Goal: Task Accomplishment & Management: Use online tool/utility

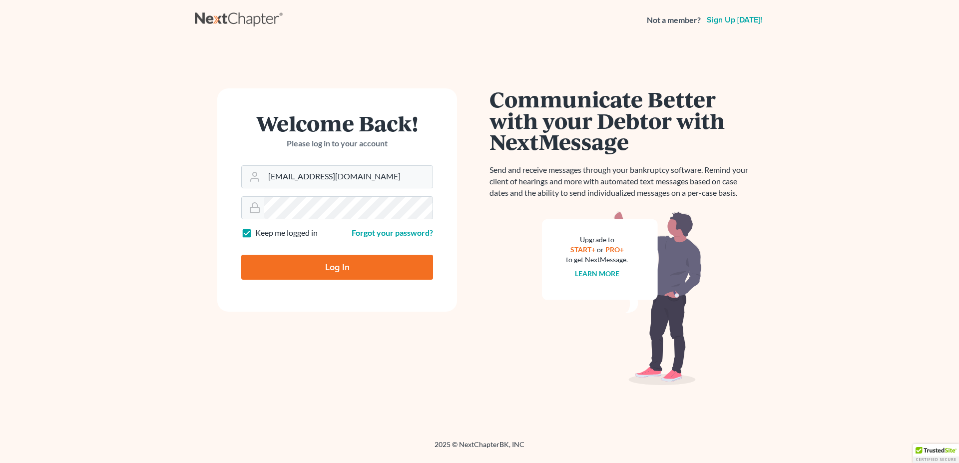
click at [335, 259] on input "Log In" at bounding box center [337, 267] width 192 height 25
type input "Thinking..."
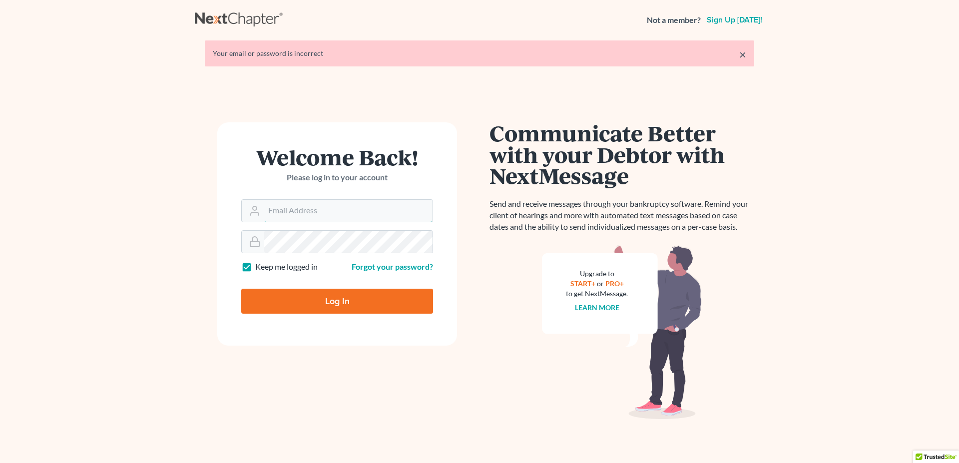
type input "[EMAIL_ADDRESS][DOMAIN_NAME]"
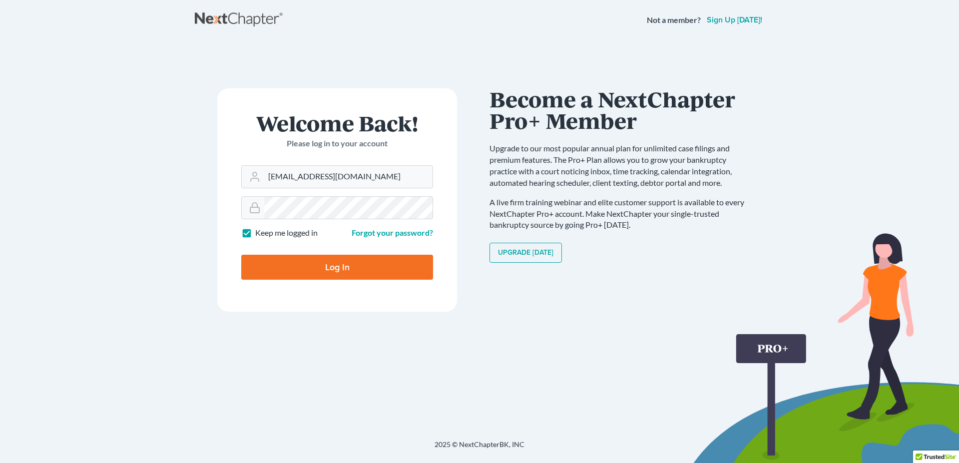
click at [326, 271] on input "Log In" at bounding box center [337, 267] width 192 height 25
type input "Thinking..."
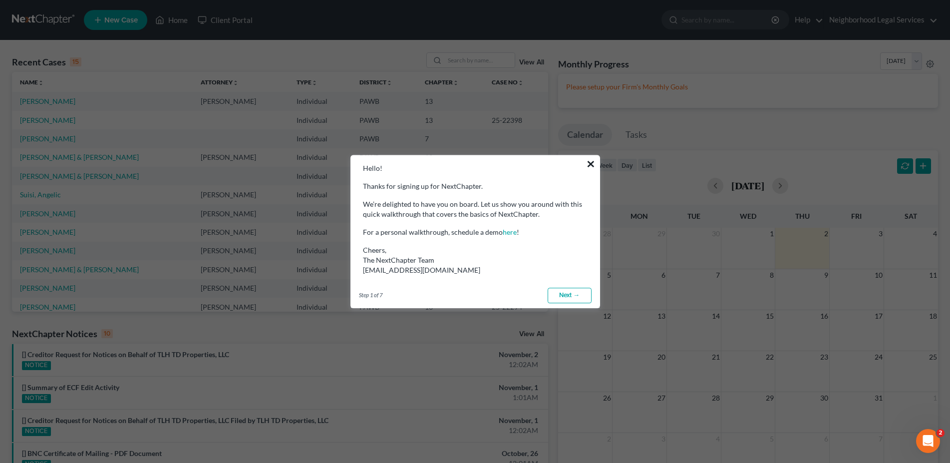
click at [592, 164] on button "×" at bounding box center [590, 164] width 9 height 16
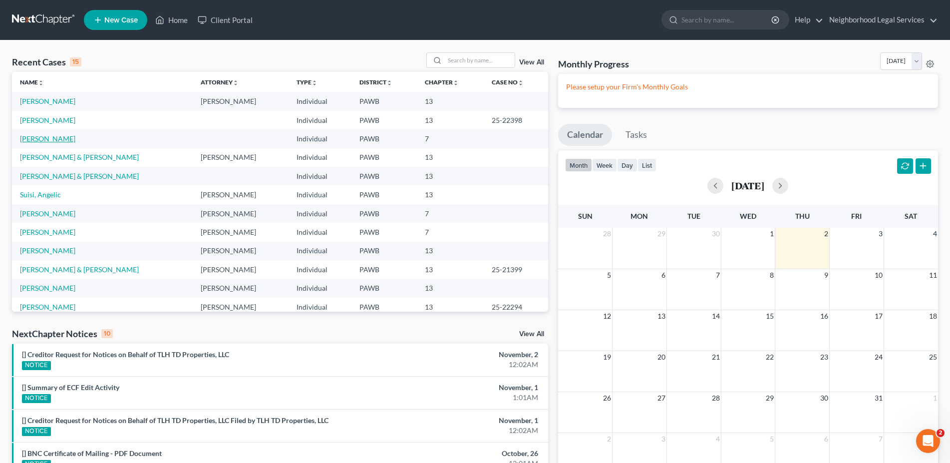
click at [52, 141] on link "Webb, Sarah" at bounding box center [47, 138] width 55 height 8
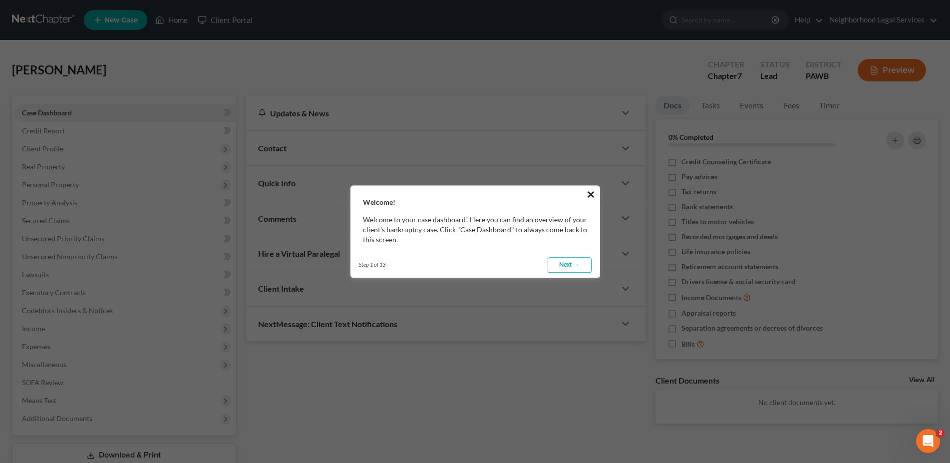
click at [594, 195] on button "×" at bounding box center [590, 194] width 9 height 16
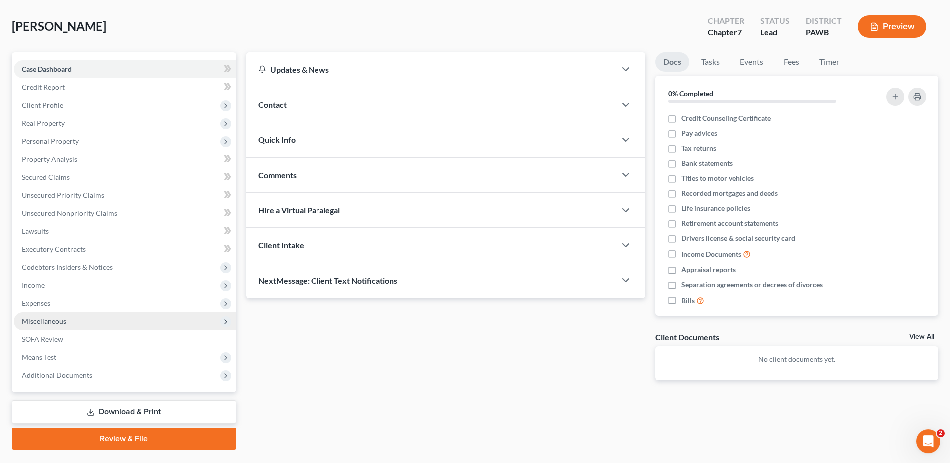
scroll to position [67, 0]
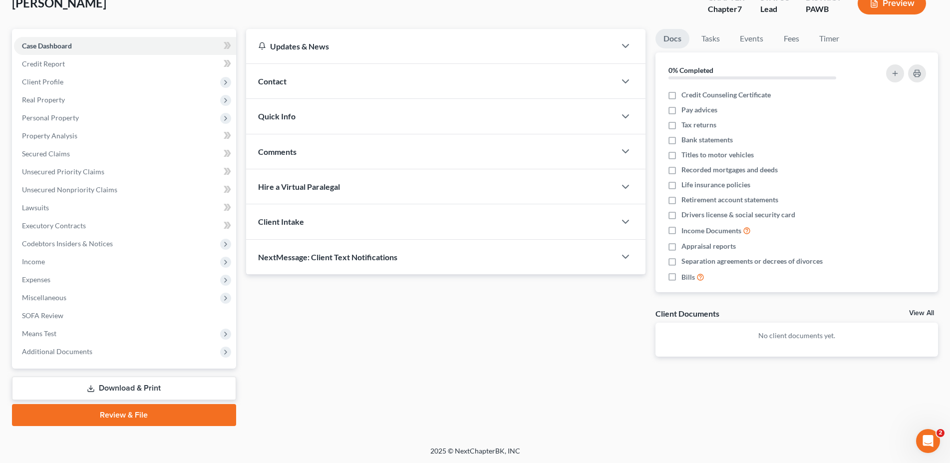
click at [108, 387] on link "Download & Print" at bounding box center [124, 388] width 224 height 23
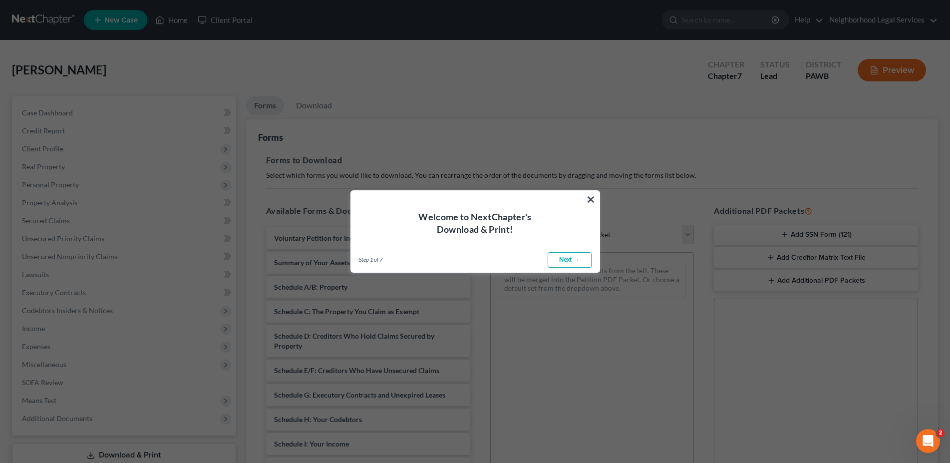
click at [557, 258] on link "Next →" at bounding box center [570, 260] width 44 height 16
select select "0"
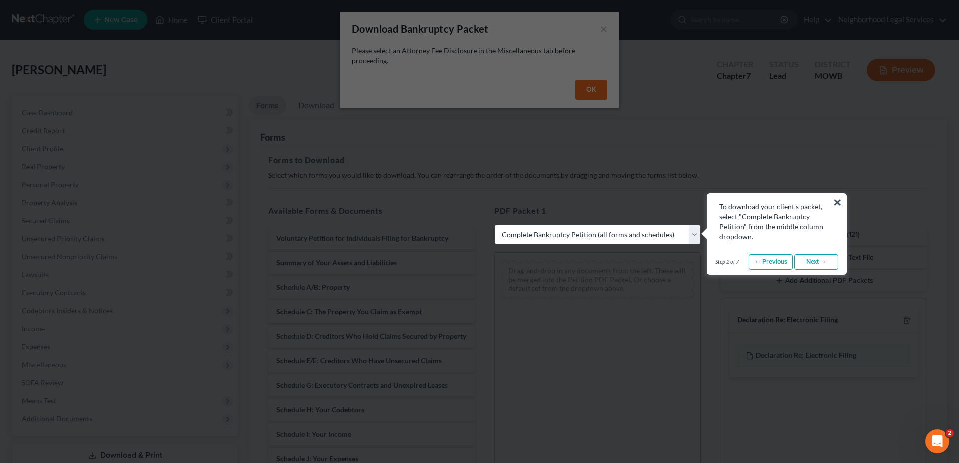
click at [838, 202] on button "×" at bounding box center [837, 202] width 9 height 16
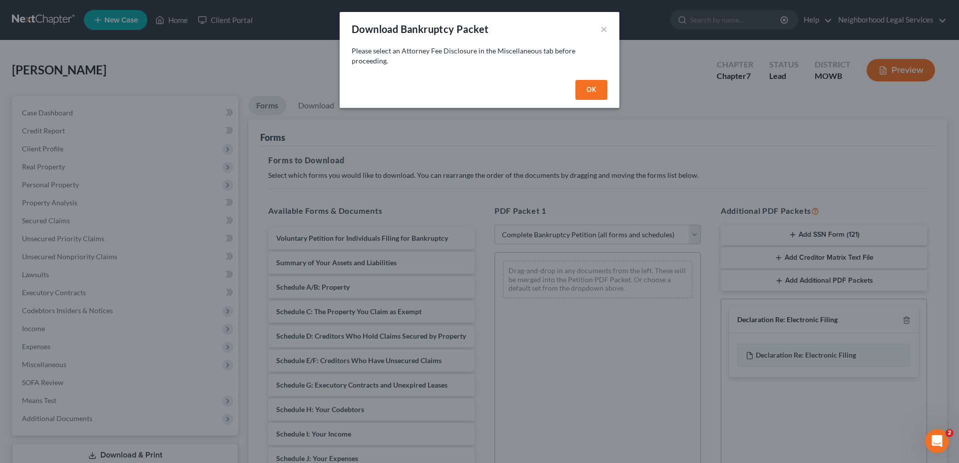
click at [587, 94] on button "OK" at bounding box center [591, 90] width 32 height 20
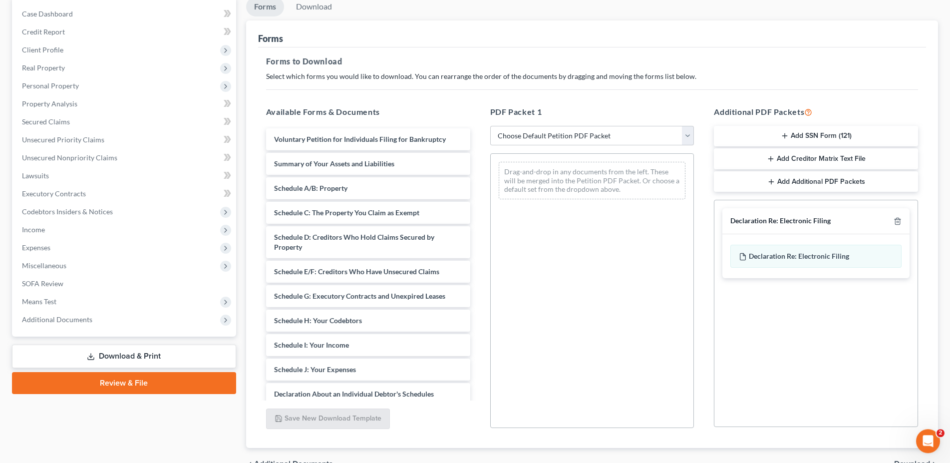
scroll to position [102, 0]
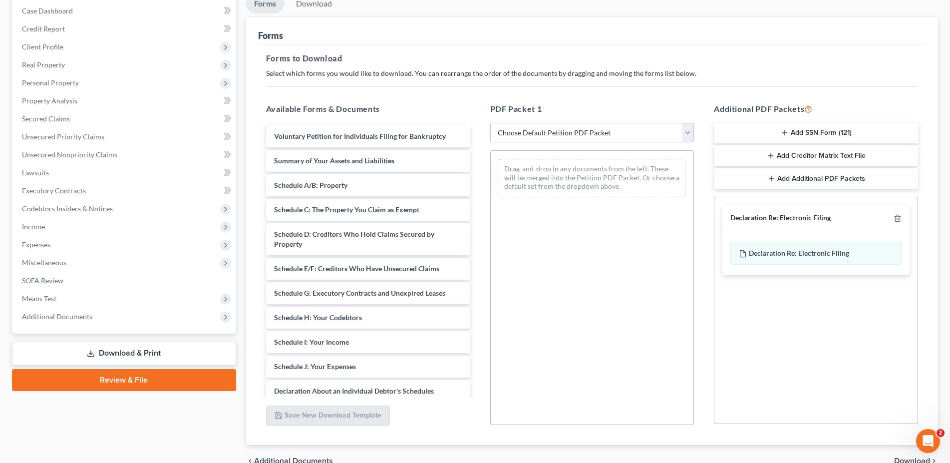
click at [490, 123] on select "Choose Default Petition PDF Packet Complete Bankruptcy Petition (all forms and …" at bounding box center [592, 133] width 204 height 20
select select "0"
click option "Complete Bankruptcy Petition (all forms and schedules)" at bounding box center [0, 0] width 0 height 0
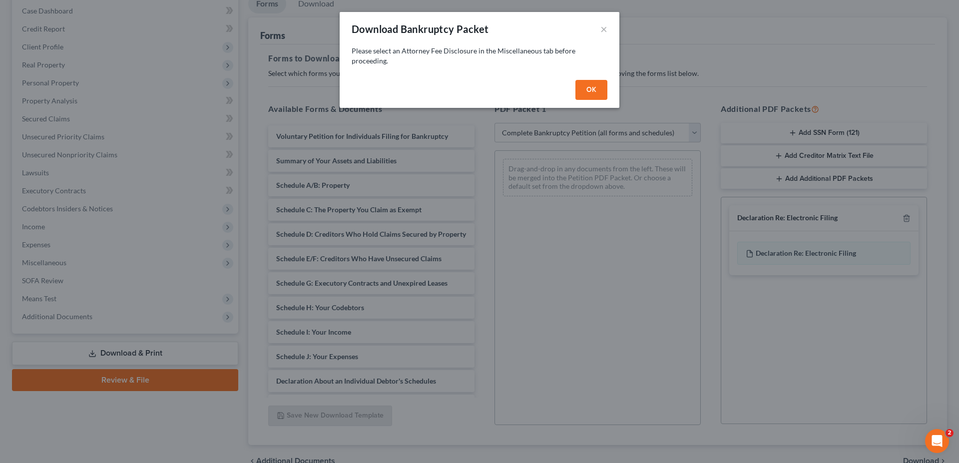
click at [587, 92] on button "OK" at bounding box center [591, 90] width 32 height 20
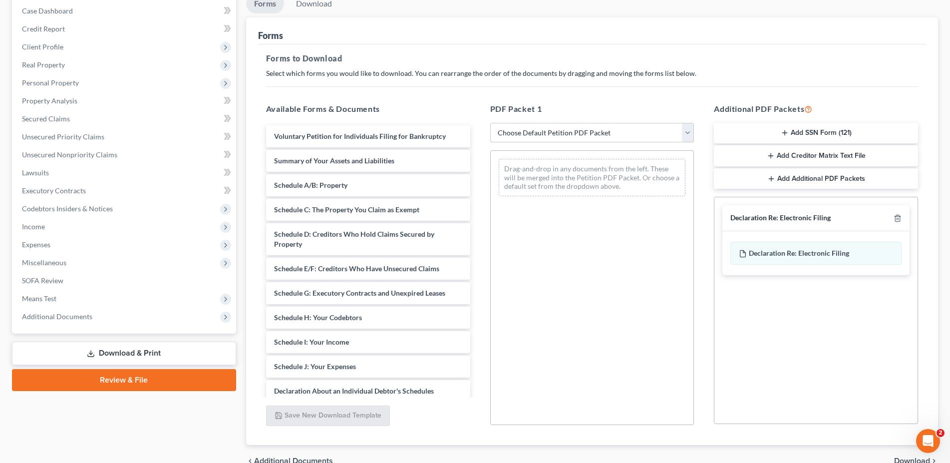
click at [490, 123] on select "Choose Default Petition PDF Packet Complete Bankruptcy Petition (all forms and …" at bounding box center [592, 133] width 204 height 20
select select "0"
click option "Complete Bankruptcy Petition (all forms and schedules)" at bounding box center [0, 0] width 0 height 0
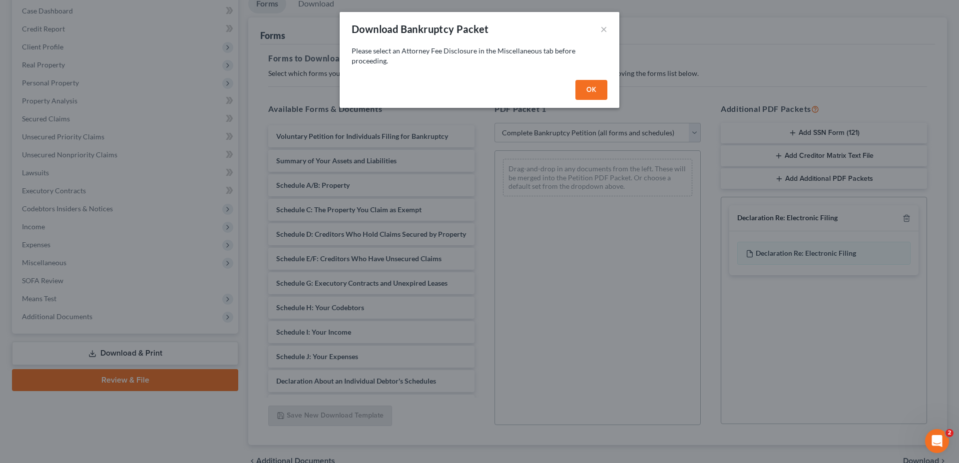
click at [584, 83] on button "OK" at bounding box center [591, 90] width 32 height 20
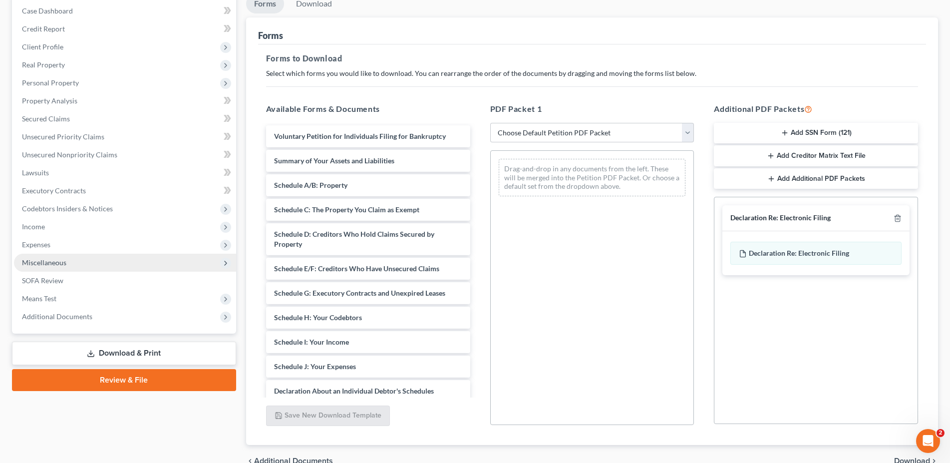
click at [65, 262] on span "Miscellaneous" at bounding box center [44, 262] width 44 height 8
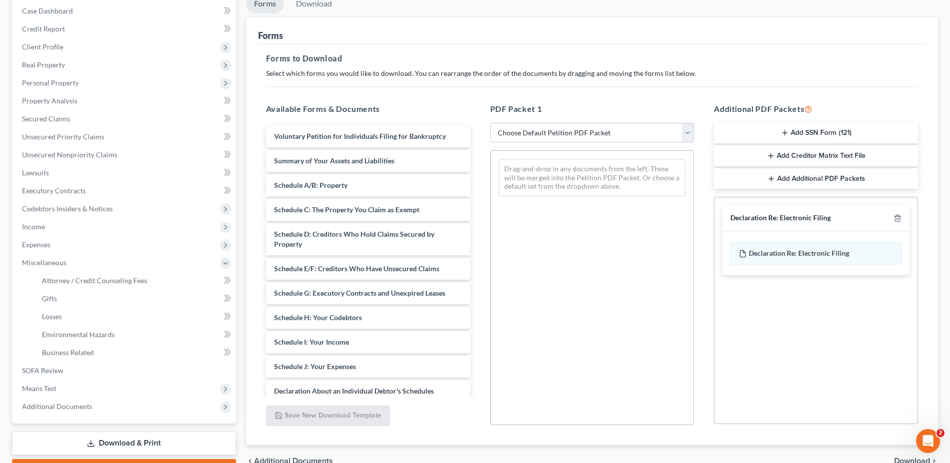
click at [490, 123] on select "Choose Default Petition PDF Packet Complete Bankruptcy Petition (all forms and …" at bounding box center [592, 133] width 204 height 20
select select "0"
click option "Complete Bankruptcy Petition (all forms and schedules)" at bounding box center [0, 0] width 0 height 0
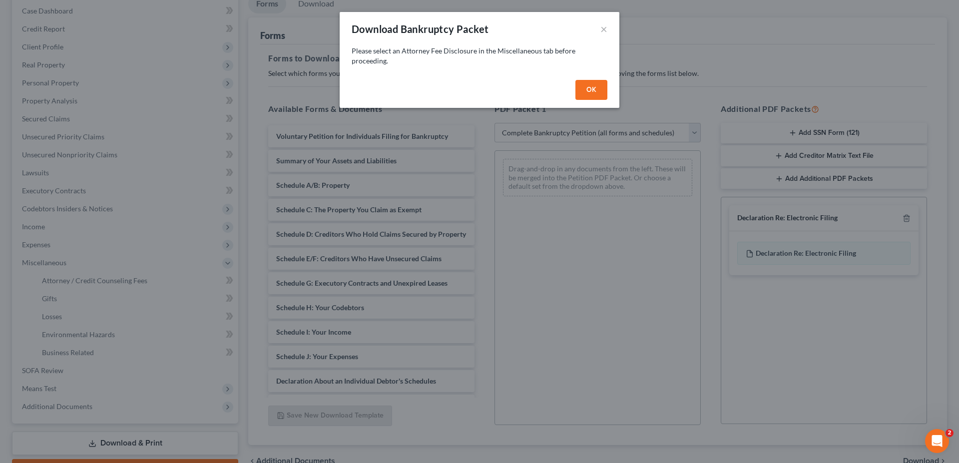
click at [589, 84] on button "OK" at bounding box center [591, 90] width 32 height 20
select select
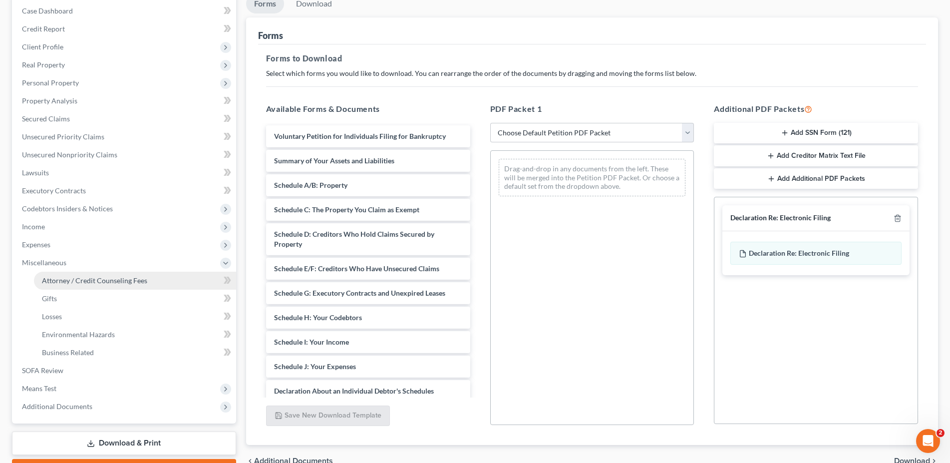
click at [112, 276] on link "Attorney / Credit Counseling Fees" at bounding box center [135, 281] width 202 height 18
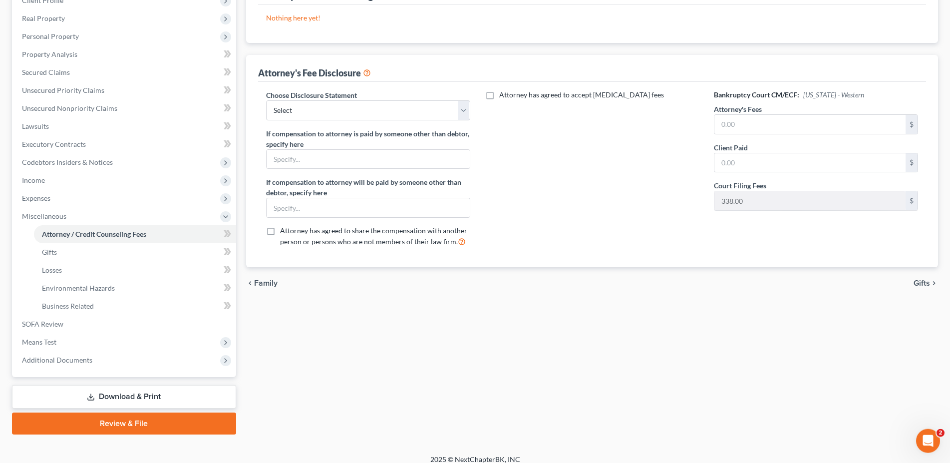
scroll to position [153, 0]
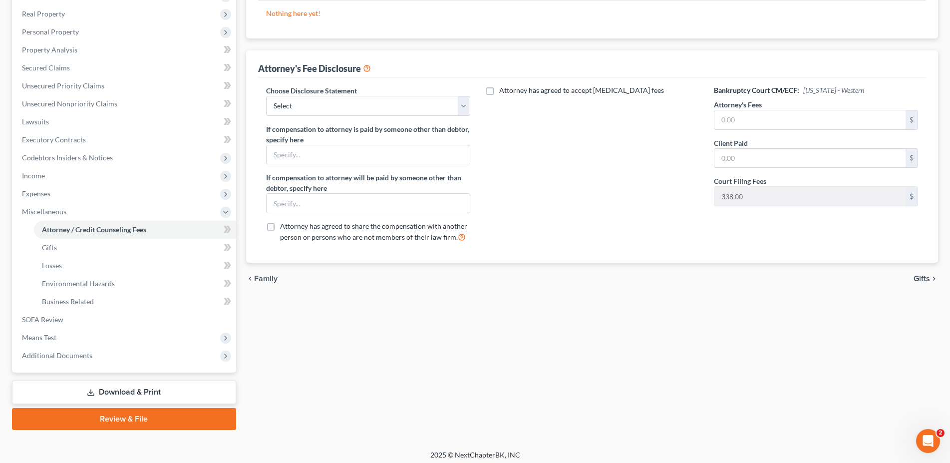
click at [575, 335] on div "Attorney / Credit Counseling Fees Gifts Losses Environmental Hazards Business R…" at bounding box center [592, 186] width 702 height 487
click at [266, 96] on select "Select Catherine Martin" at bounding box center [368, 106] width 204 height 20
click at [461, 104] on select "Select Catherine Martin" at bounding box center [368, 106] width 204 height 20
click at [855, 118] on input "text" at bounding box center [810, 119] width 191 height 19
drag, startPoint x: 828, startPoint y: 151, endPoint x: 825, endPoint y: 158, distance: 8.3
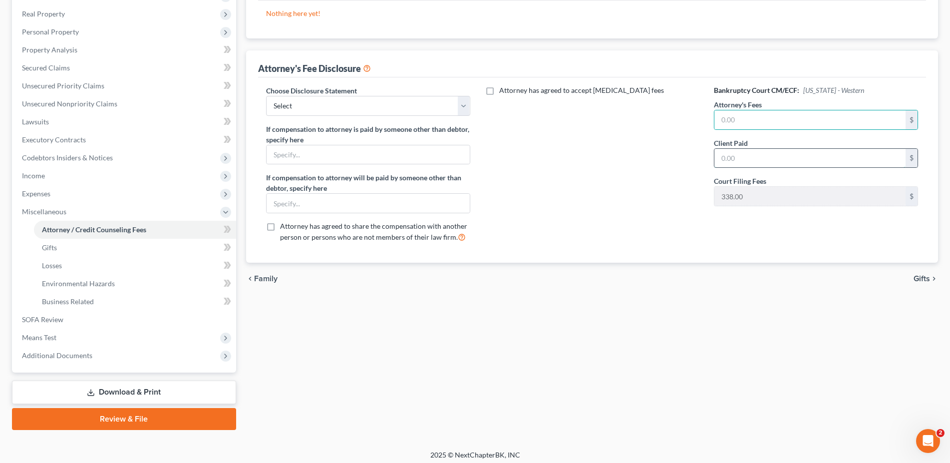
click at [828, 151] on input "text" at bounding box center [810, 158] width 191 height 19
click at [53, 211] on span "Miscellaneous" at bounding box center [44, 211] width 44 height 8
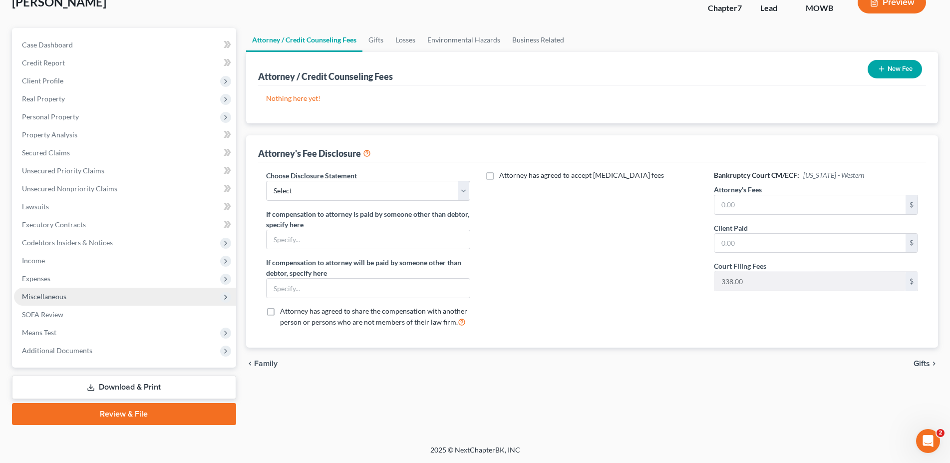
scroll to position [67, 0]
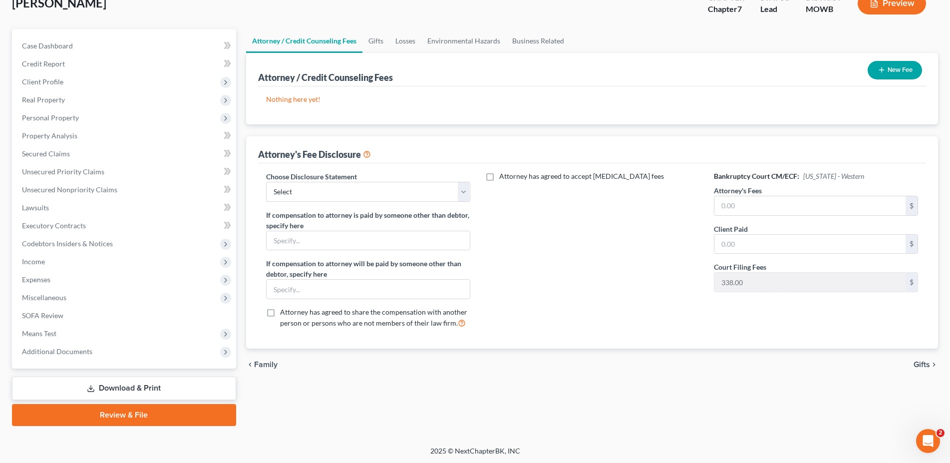
click at [332, 38] on link "Attorney / Credit Counseling Fees" at bounding box center [304, 41] width 116 height 24
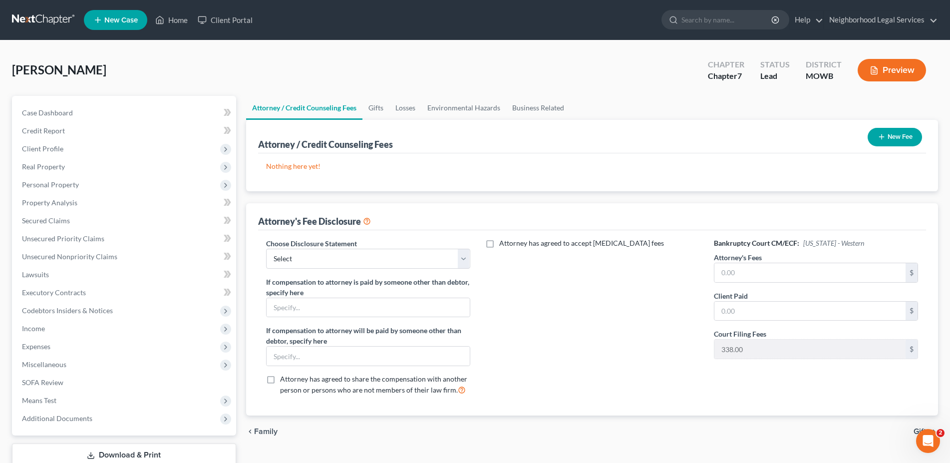
click at [732, 78] on div "Chapter 7" at bounding box center [726, 75] width 36 height 11
click at [907, 73] on button "Preview" at bounding box center [892, 70] width 68 height 22
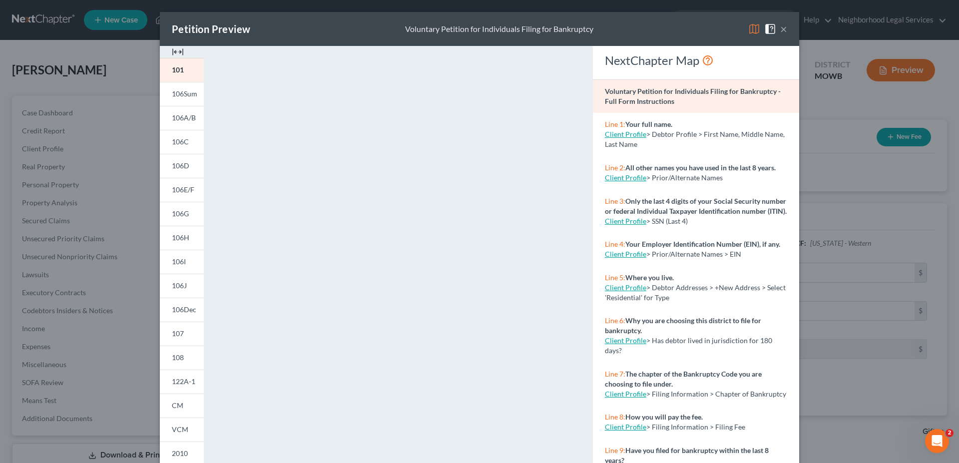
click at [780, 27] on button "×" at bounding box center [783, 29] width 7 height 12
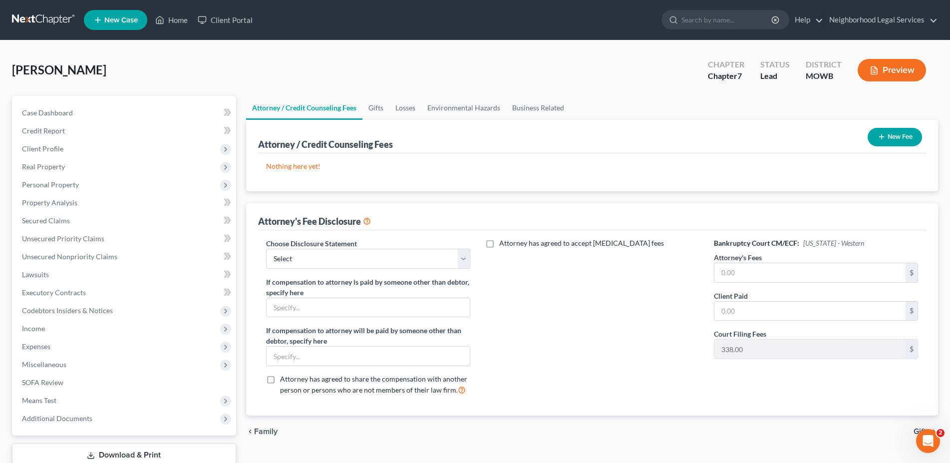
scroll to position [67, 0]
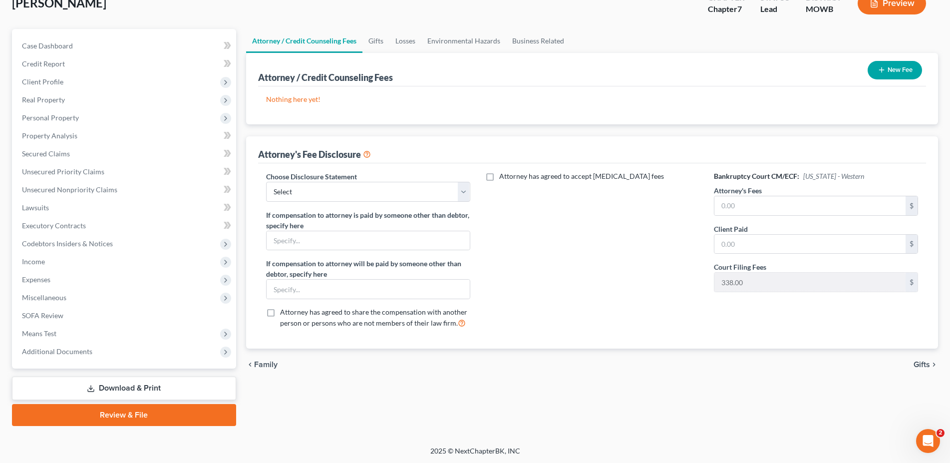
click at [128, 384] on link "Download & Print" at bounding box center [124, 388] width 224 height 23
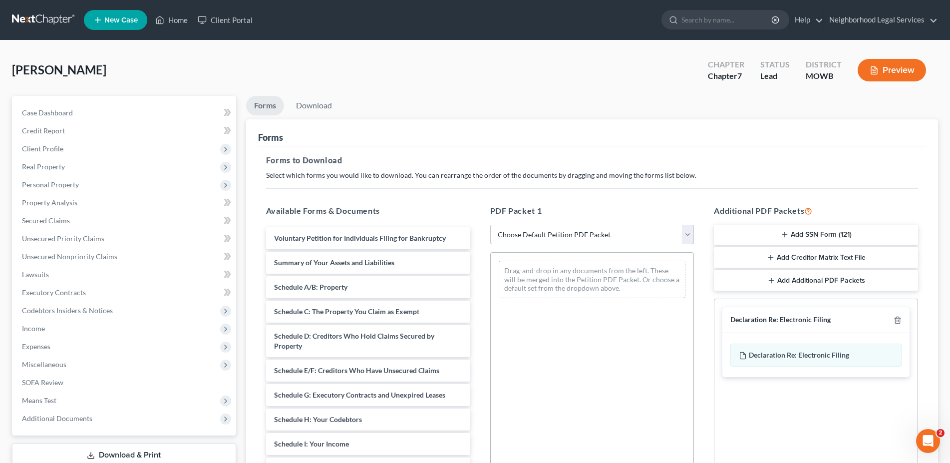
click at [490, 225] on select "Choose Default Petition PDF Packet Complete Bankruptcy Petition (all forms and …" at bounding box center [592, 235] width 204 height 20
click option "Choose Default Petition PDF Packet" at bounding box center [0, 0] width 0 height 0
click at [490, 225] on select "Choose Default Petition PDF Packet Complete Bankruptcy Petition (all forms and …" at bounding box center [592, 235] width 204 height 20
select select "0"
click option "Complete Bankruptcy Petition (all forms and schedules)" at bounding box center [0, 0] width 0 height 0
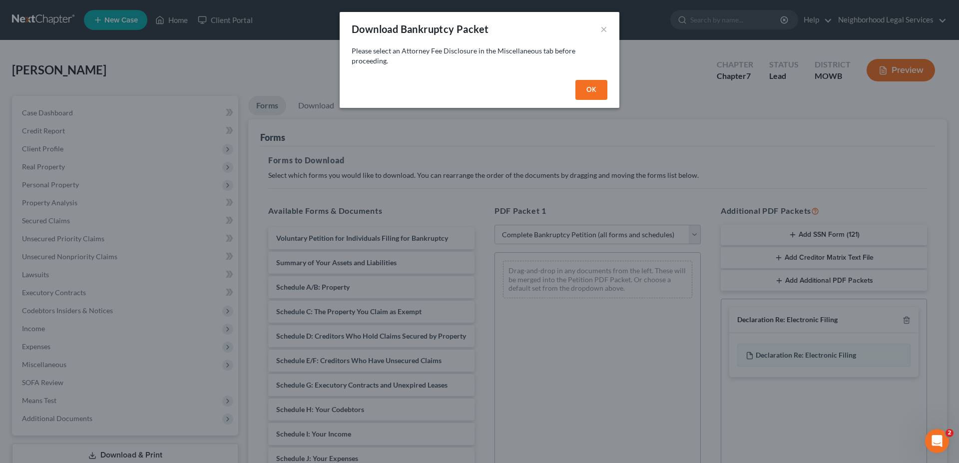
click at [592, 88] on button "OK" at bounding box center [591, 90] width 32 height 20
select select
